Goal: Task Accomplishment & Management: Use online tool/utility

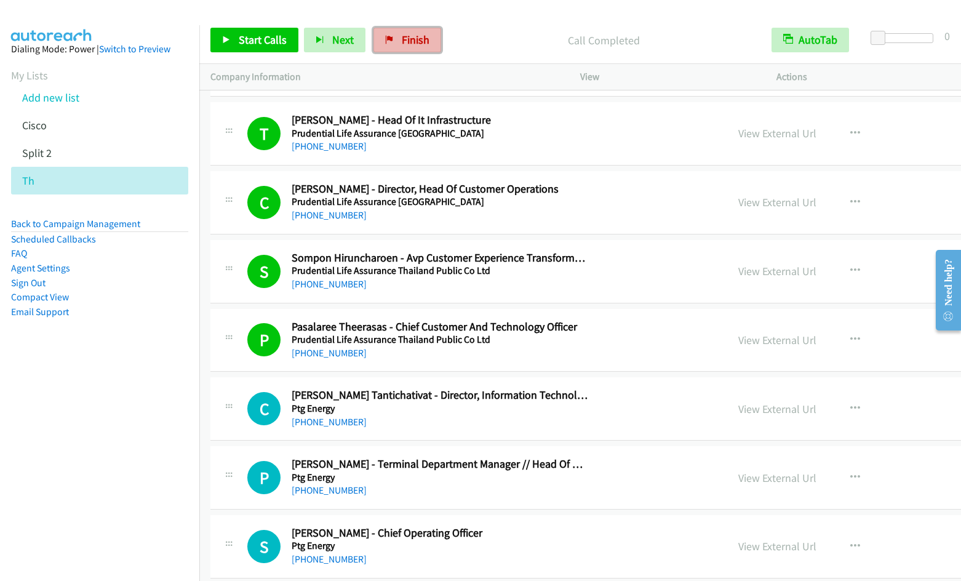
click at [397, 44] on link "Finish" at bounding box center [407, 40] width 68 height 25
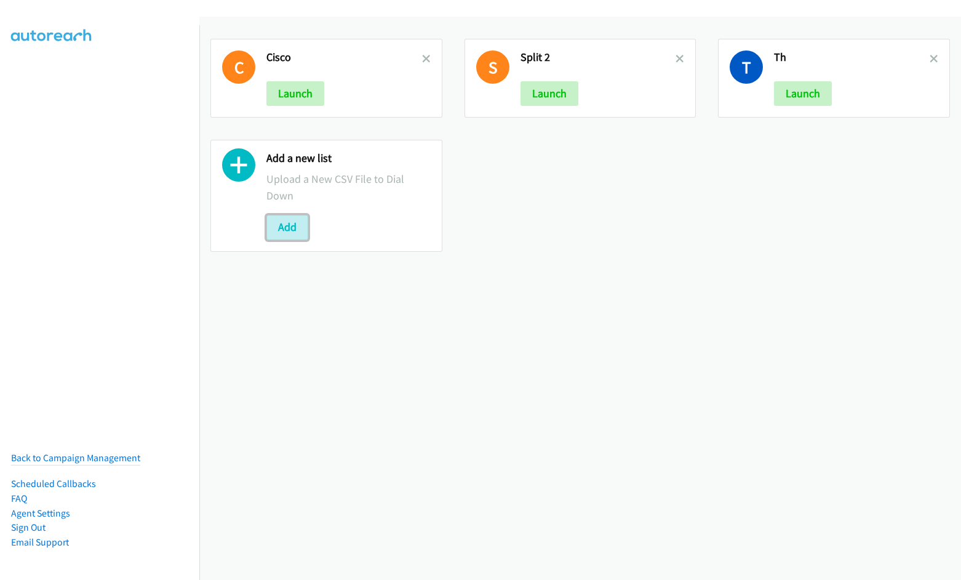
drag, startPoint x: 303, startPoint y: 229, endPoint x: 316, endPoint y: 240, distance: 16.2
click at [303, 229] on button "Add" at bounding box center [287, 227] width 42 height 25
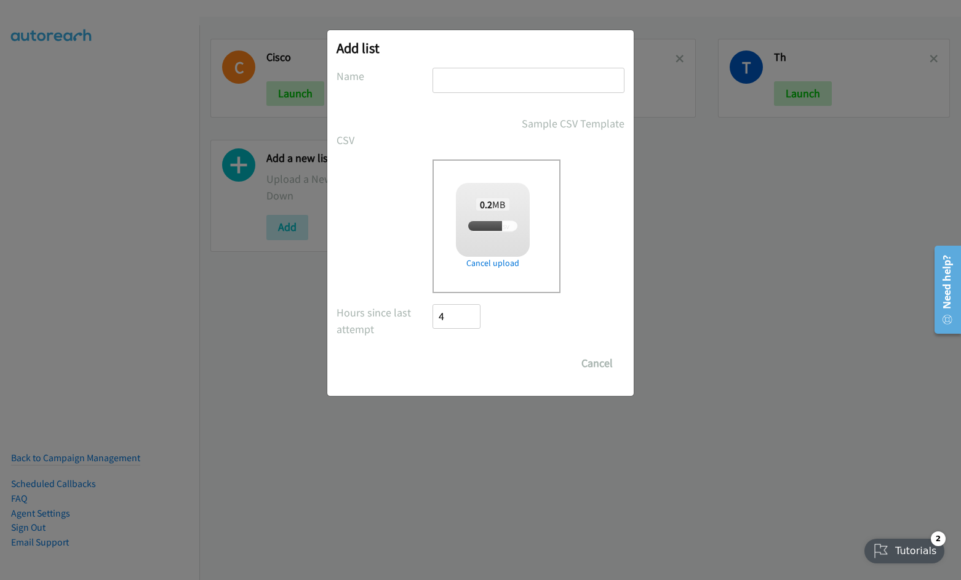
click at [488, 74] on input "text" at bounding box center [529, 80] width 192 height 25
type input "SE"
checkbox input "true"
type input "SE"
click at [453, 366] on input "Save List" at bounding box center [465, 363] width 65 height 25
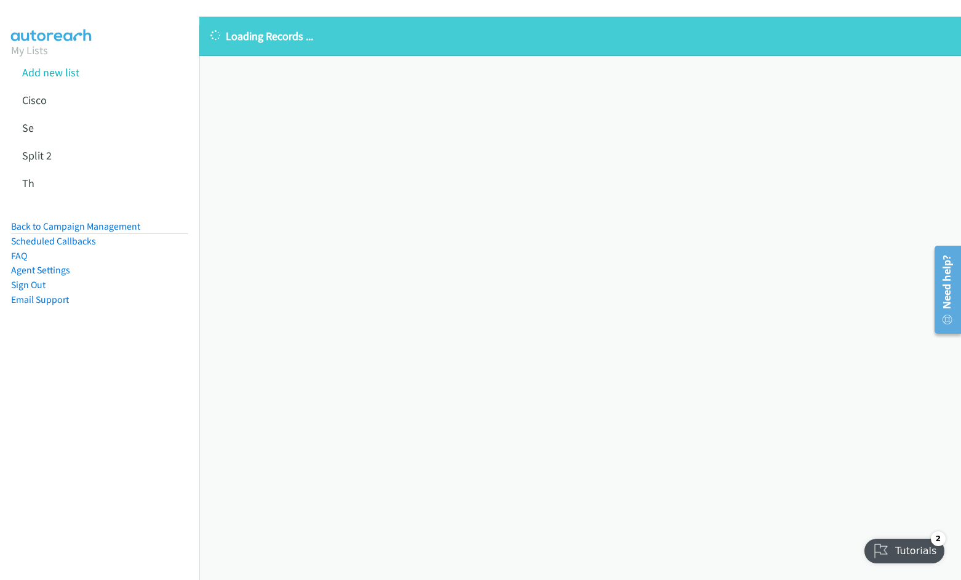
click at [621, 415] on div "Loading Records ... Sorry, something went wrong please try again." at bounding box center [580, 298] width 762 height 563
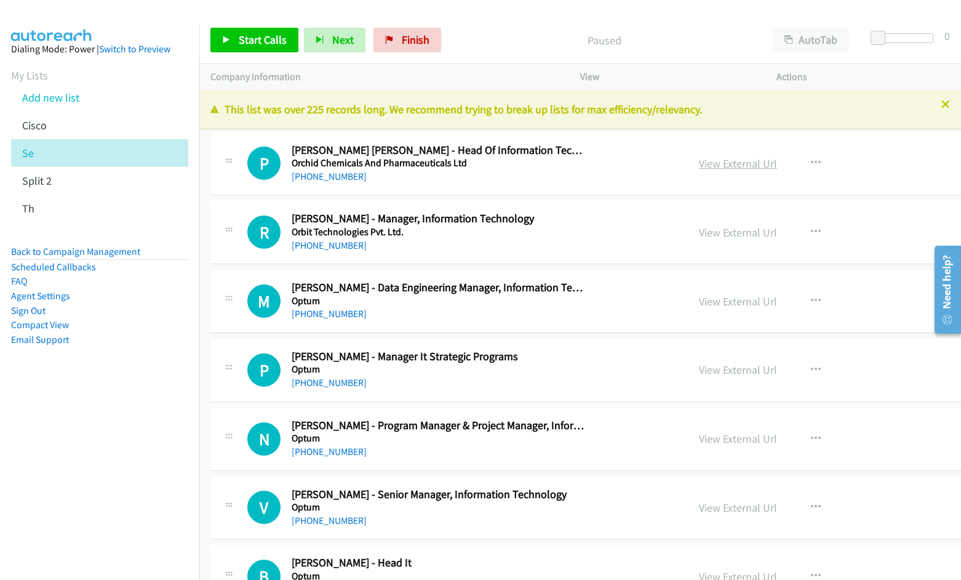
click at [699, 161] on link "View External Url" at bounding box center [738, 163] width 78 height 14
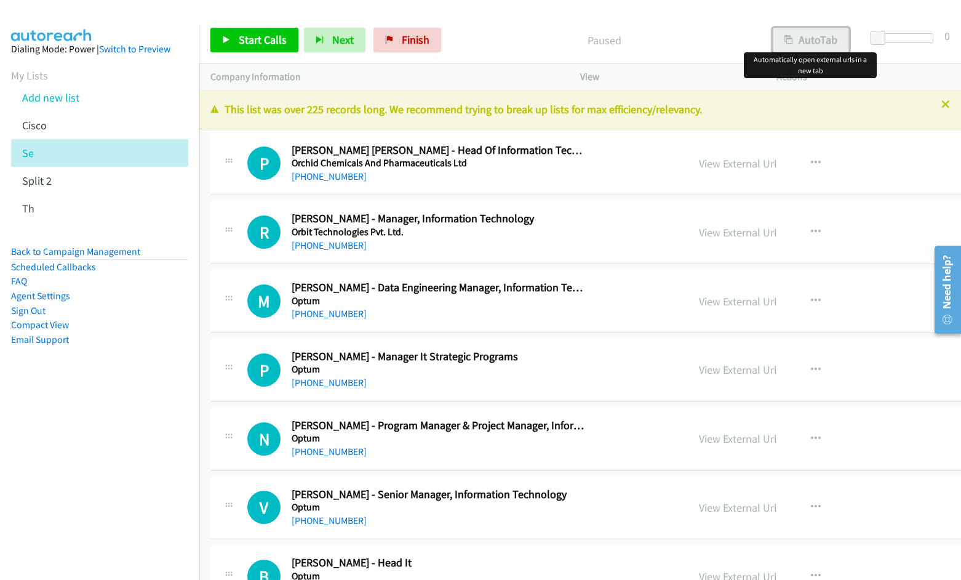
click at [800, 44] on button "AutoTab" at bounding box center [811, 40] width 76 height 25
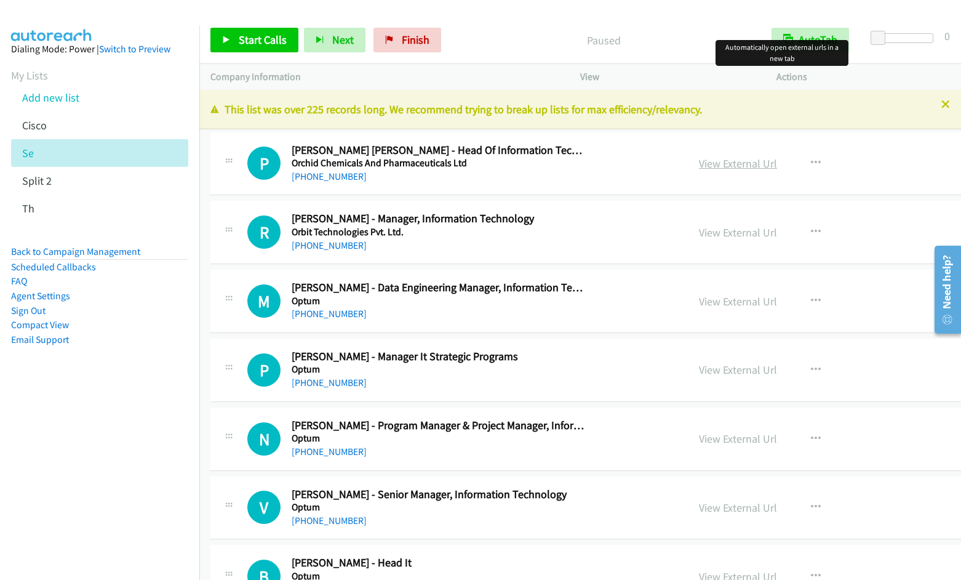
click at [706, 162] on link "View External Url" at bounding box center [738, 163] width 78 height 14
drag, startPoint x: 244, startPoint y: 36, endPoint x: 946, endPoint y: 234, distance: 729.6
click at [246, 36] on span "Start Calls" at bounding box center [263, 40] width 48 height 14
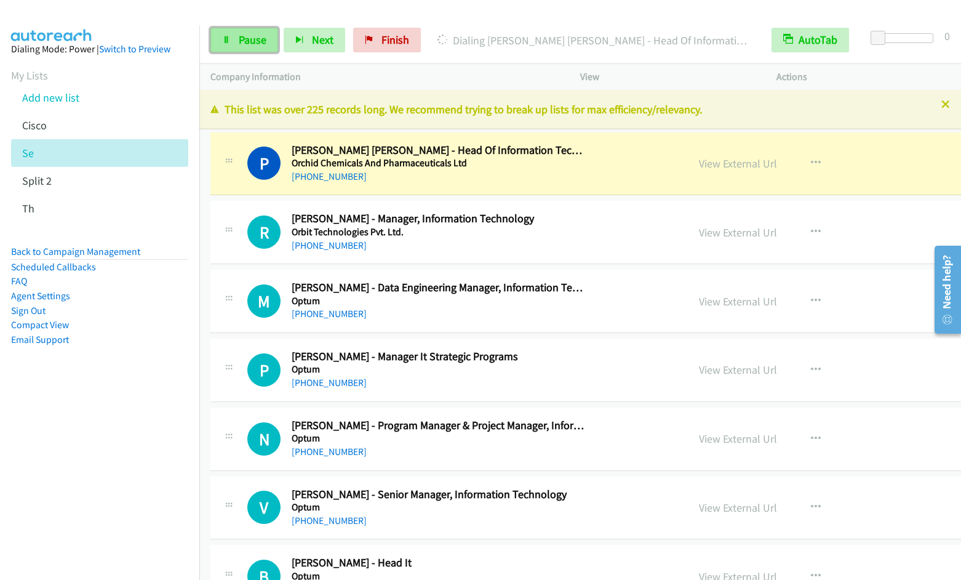
click at [234, 39] on link "Pause" at bounding box center [244, 40] width 68 height 25
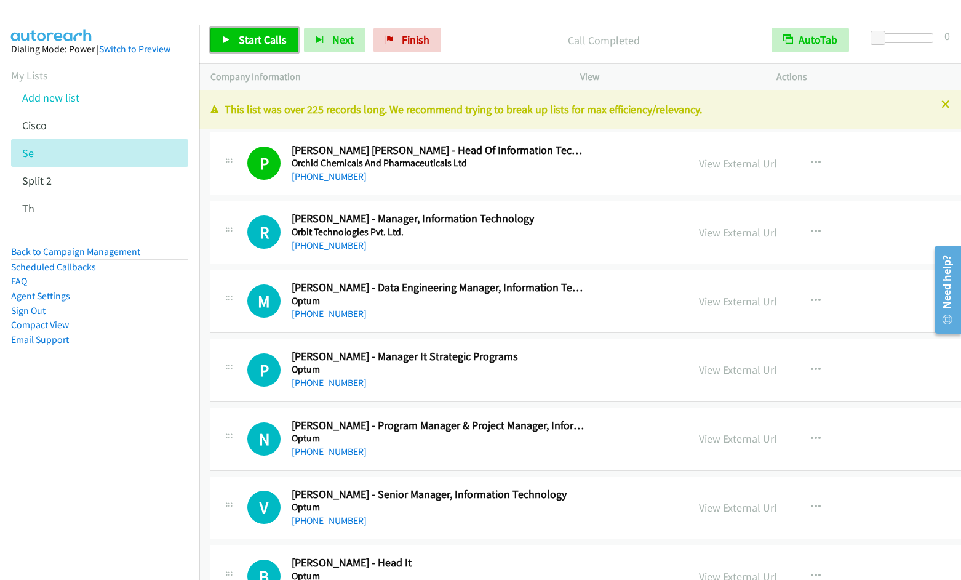
drag, startPoint x: 237, startPoint y: 43, endPoint x: 663, endPoint y: 221, distance: 460.8
click at [238, 42] on link "Start Calls" at bounding box center [254, 40] width 88 height 25
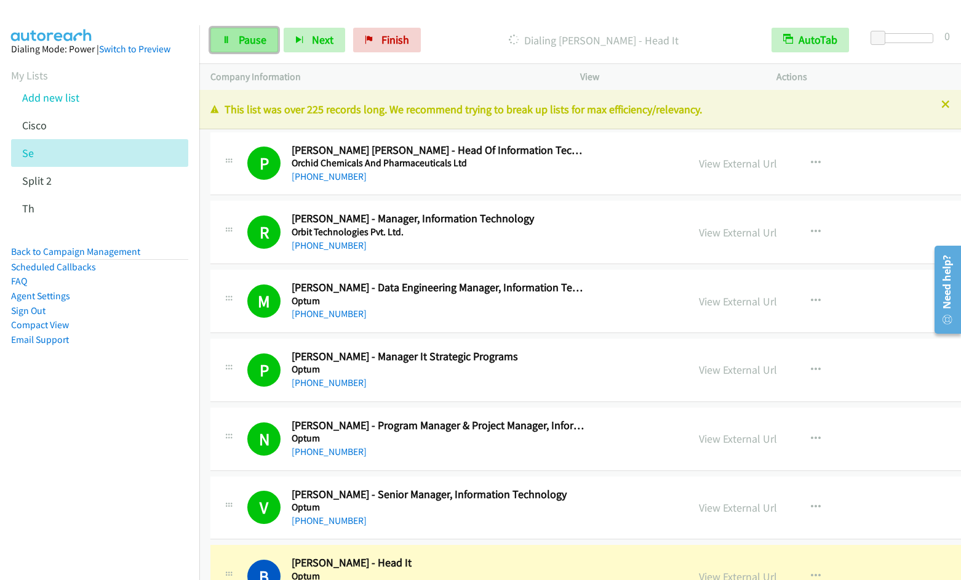
click at [234, 40] on link "Pause" at bounding box center [244, 40] width 68 height 25
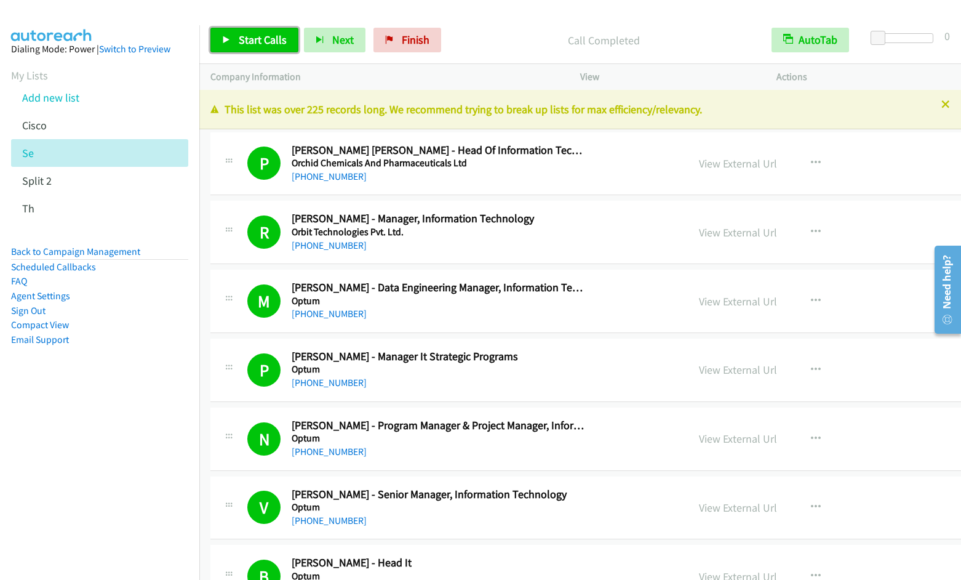
click at [274, 28] on link "Start Calls" at bounding box center [254, 40] width 88 height 25
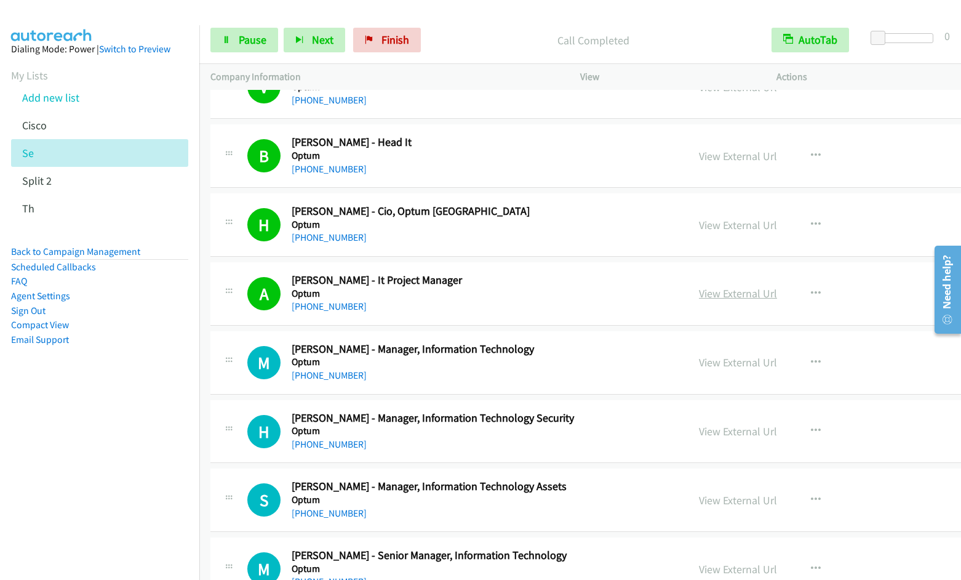
click at [711, 292] on link "View External Url" at bounding box center [738, 293] width 78 height 14
click at [242, 42] on span "Pause" at bounding box center [253, 40] width 28 height 14
